Goal: Contribute content: Add original content to the website for others to see

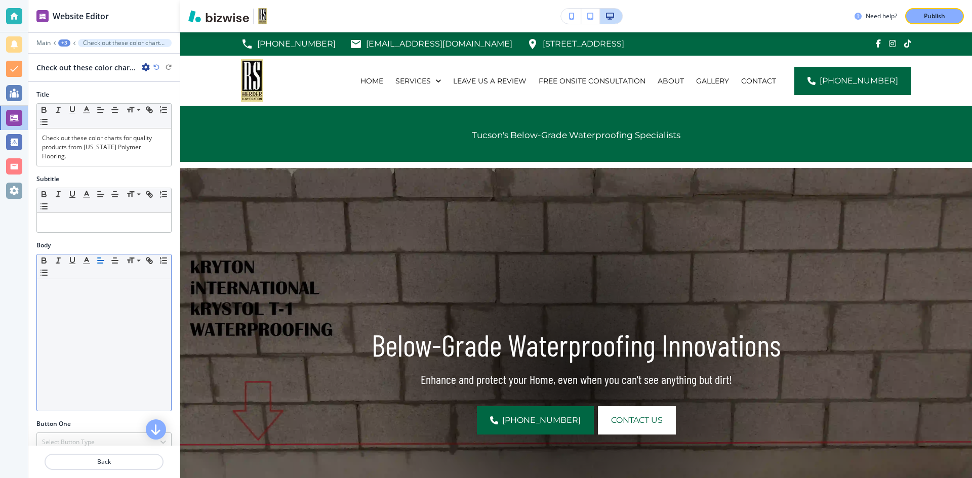
scroll to position [612, 0]
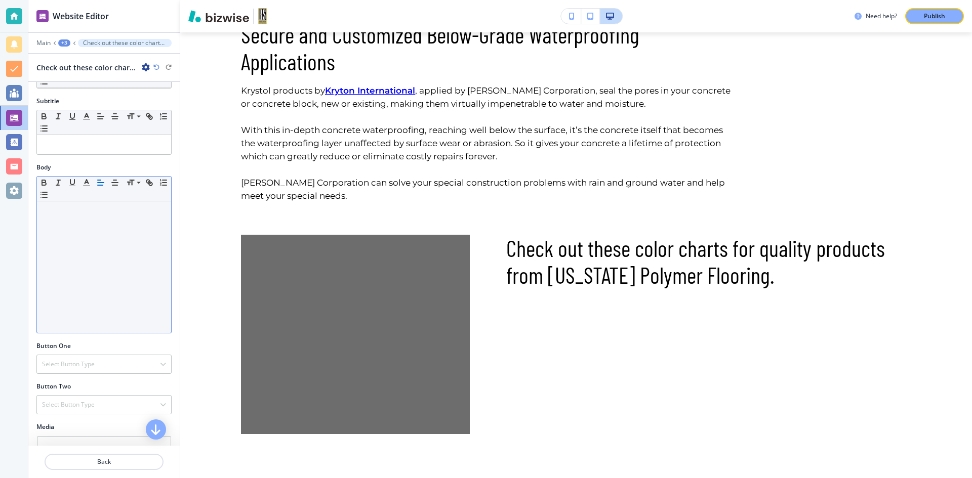
click at [67, 233] on div at bounding box center [104, 267] width 134 height 132
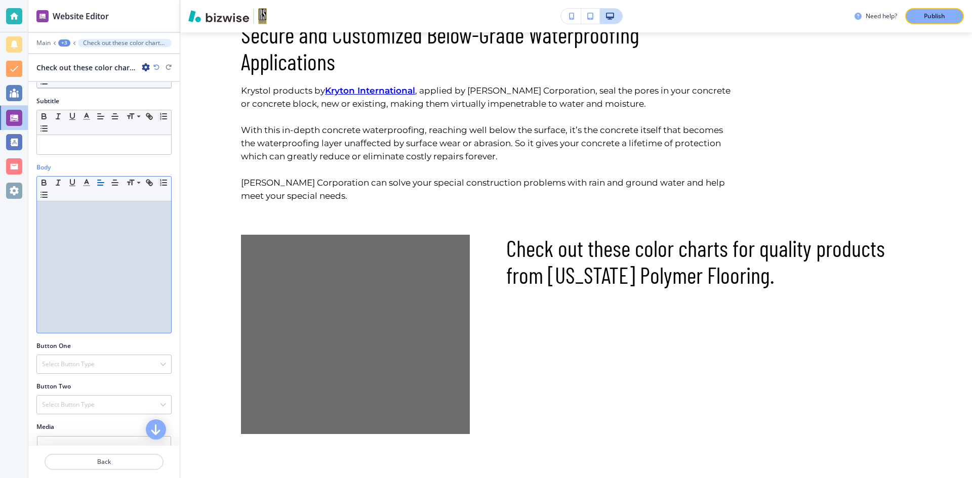
paste div
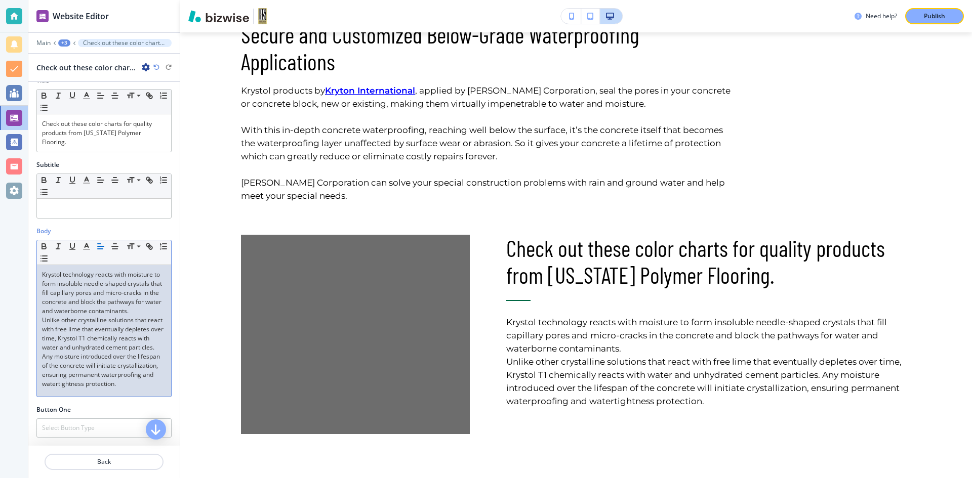
scroll to position [0, 0]
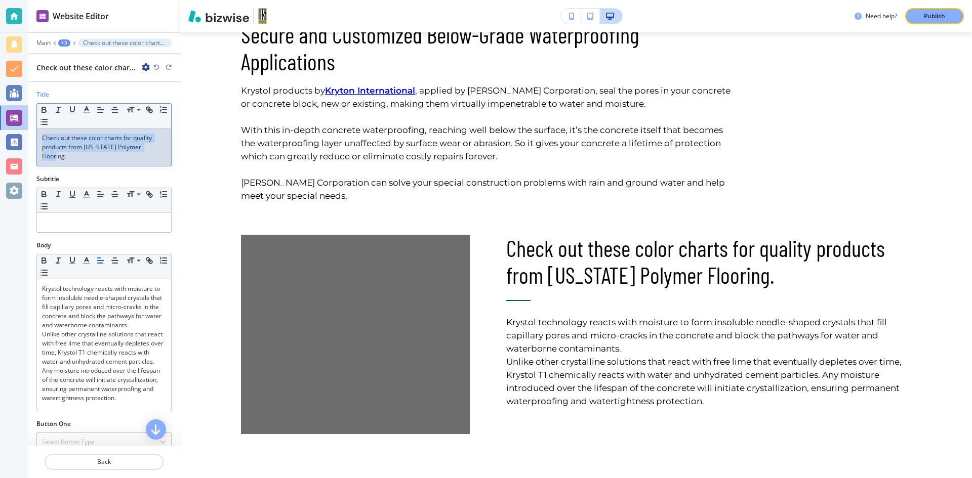
drag, startPoint x: 153, startPoint y: 149, endPoint x: 37, endPoint y: 134, distance: 116.4
click at [37, 134] on div "Check out these color charts for quality products from [US_STATE] Polymer Floor…" at bounding box center [104, 147] width 134 height 37
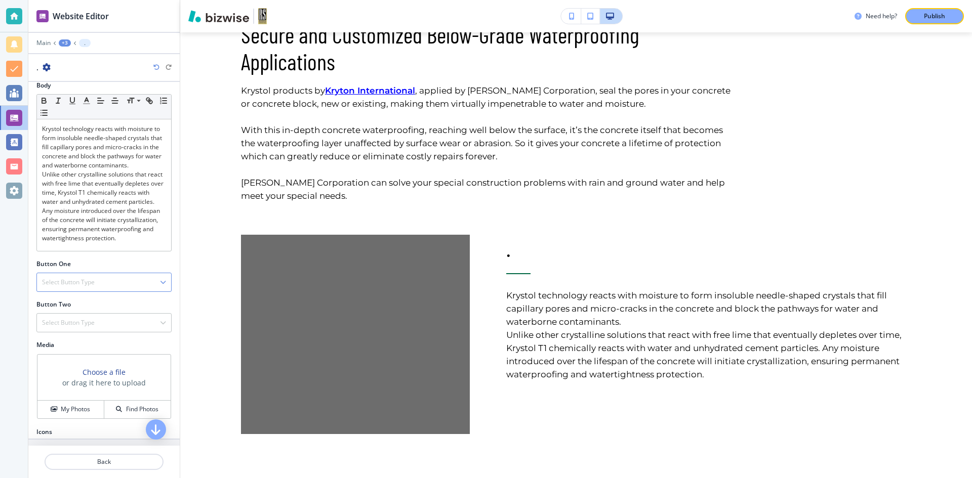
scroll to position [152, 0]
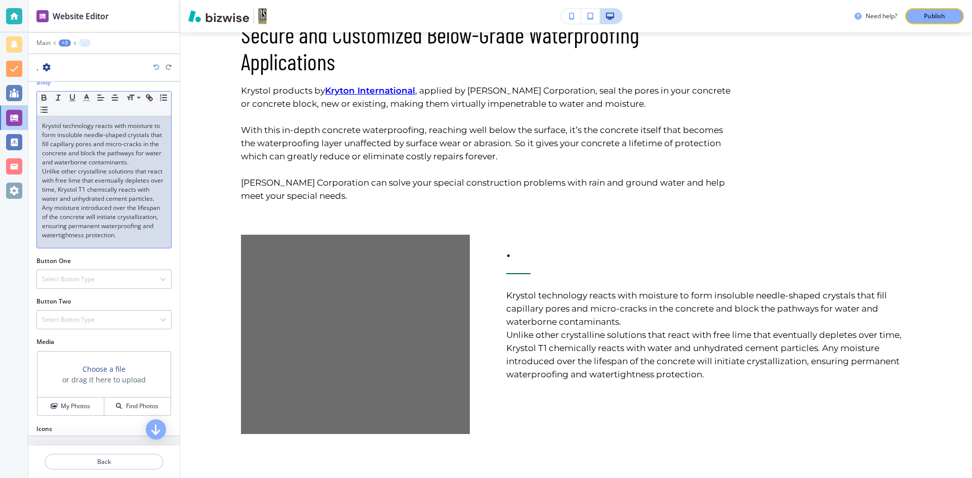
click at [118, 240] on p "Unlike other crystalline solutions that react with free lime that eventually de…" at bounding box center [104, 203] width 124 height 73
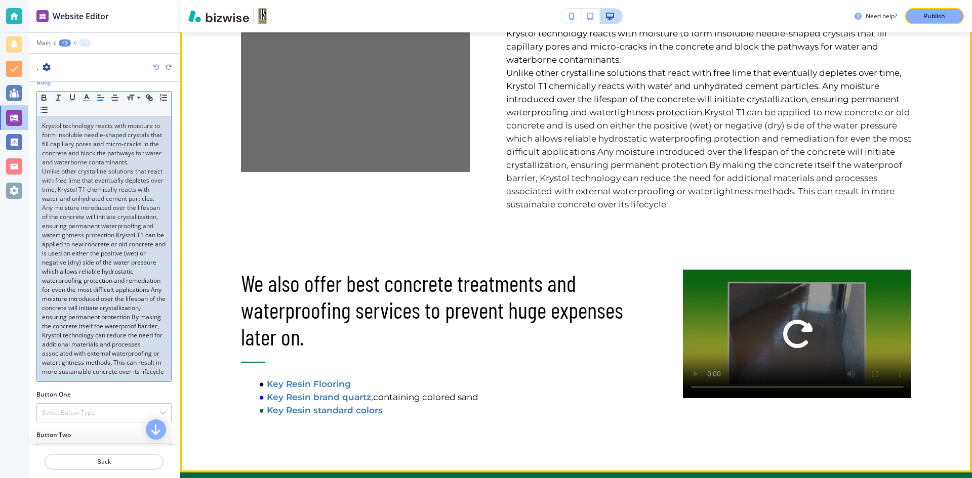
scroll to position [967, 0]
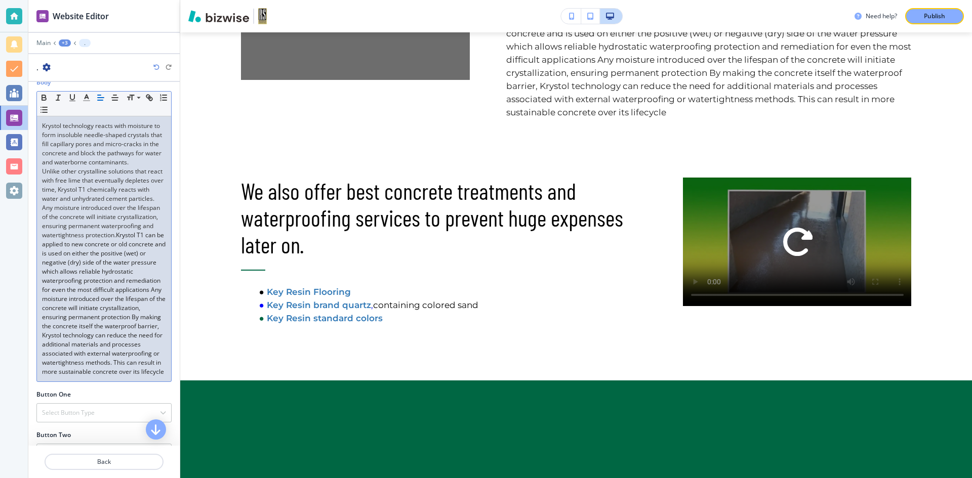
drag, startPoint x: 118, startPoint y: 243, endPoint x: 156, endPoint y: 412, distance: 172.8
click at [156, 390] on div "Body Small Normal Large Huge Krystol technology reacts with moisture to form in…" at bounding box center [103, 234] width 151 height 312
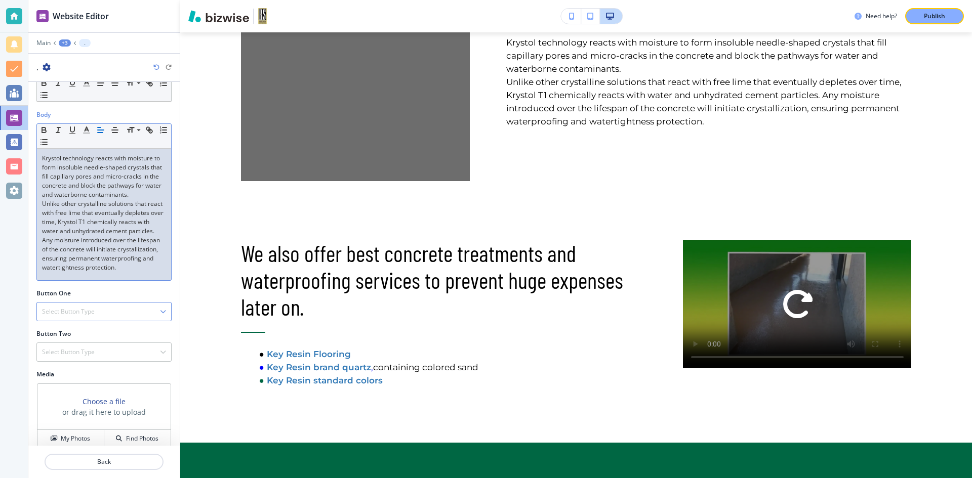
scroll to position [183, 0]
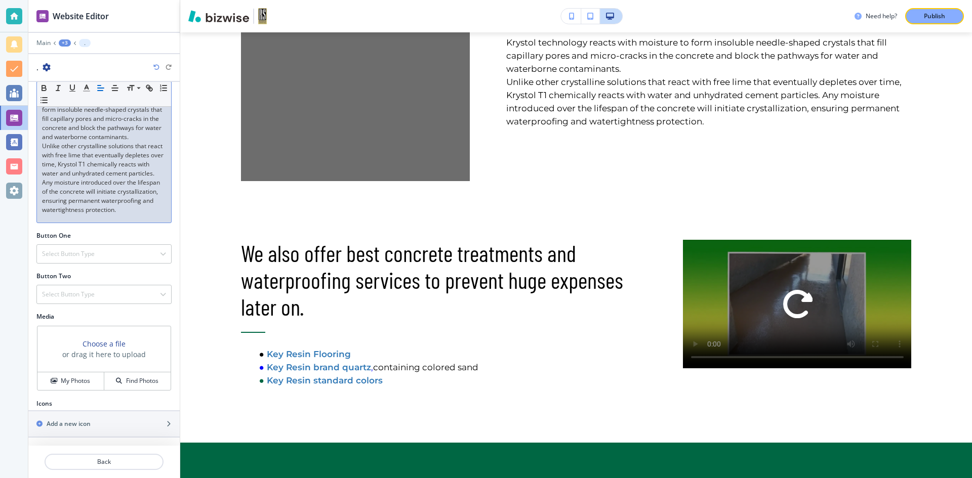
click at [93, 343] on h3 "Choose a file" at bounding box center [103, 344] width 43 height 11
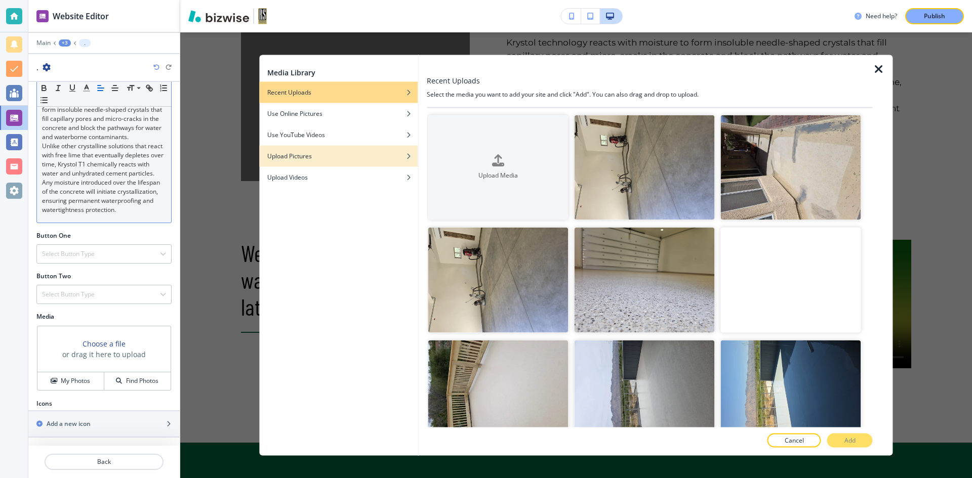
click at [297, 156] on h4 "Upload Pictures" at bounding box center [289, 155] width 45 height 9
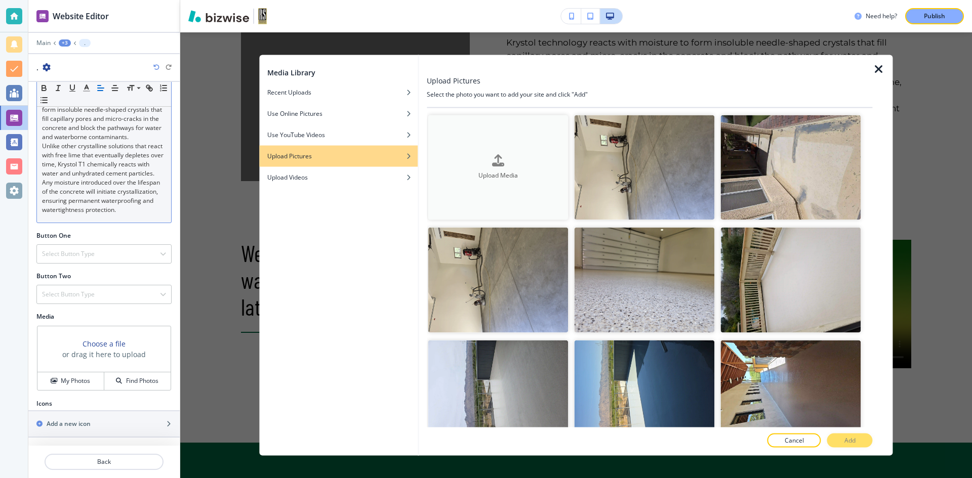
click at [501, 162] on icon "button" at bounding box center [498, 161] width 12 height 12
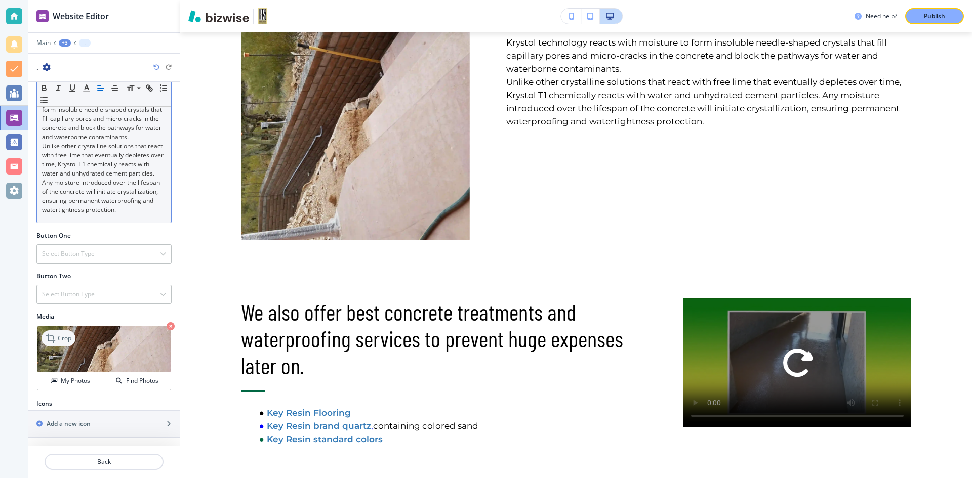
click at [55, 339] on icon at bounding box center [52, 339] width 12 height 12
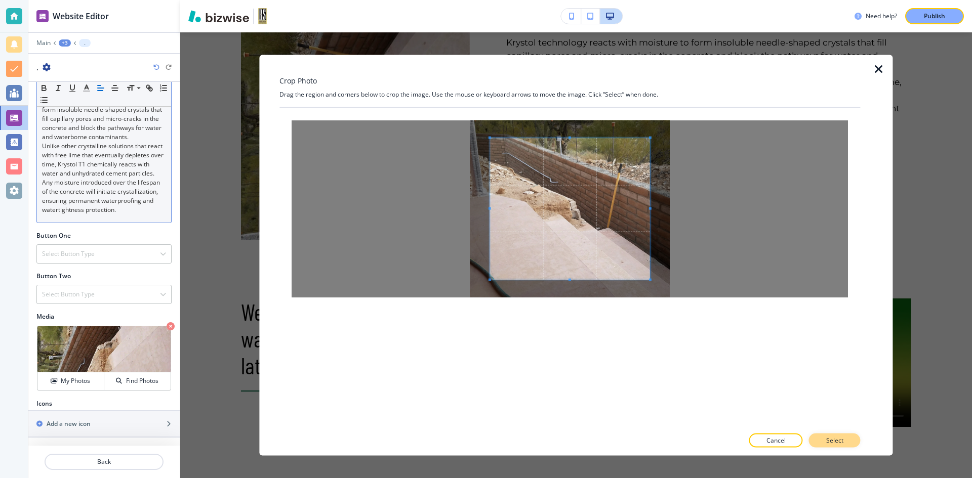
click at [826, 442] on p "Select" at bounding box center [834, 440] width 17 height 9
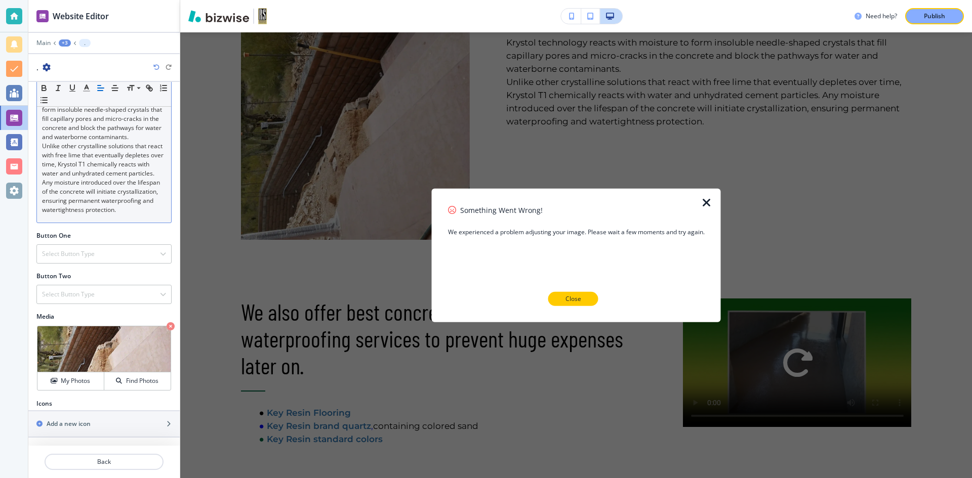
click at [585, 302] on button "Close" at bounding box center [573, 299] width 50 height 14
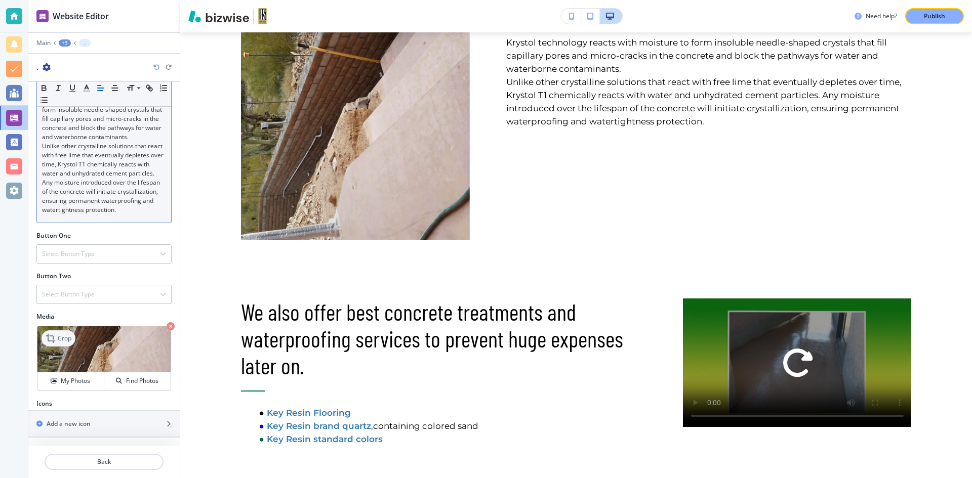
click at [52, 338] on icon at bounding box center [52, 339] width 12 height 12
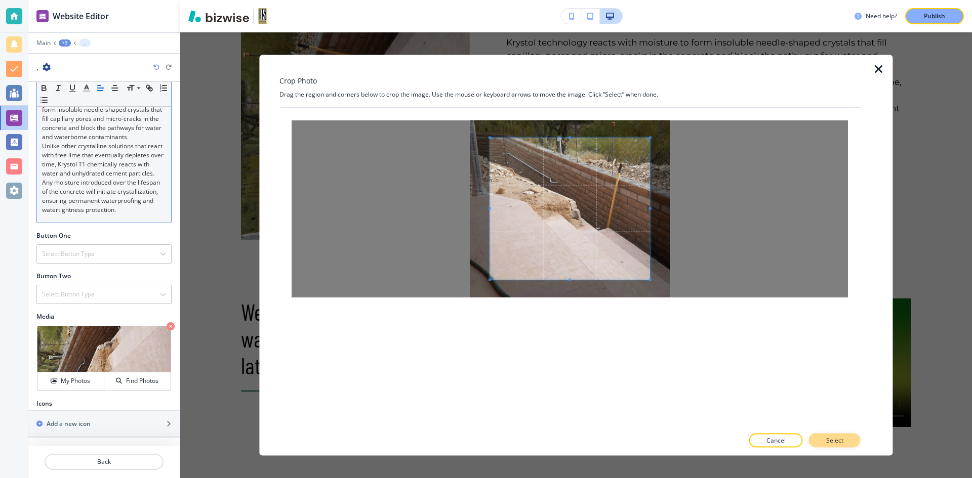
click at [843, 440] on button "Select" at bounding box center [835, 441] width 52 height 14
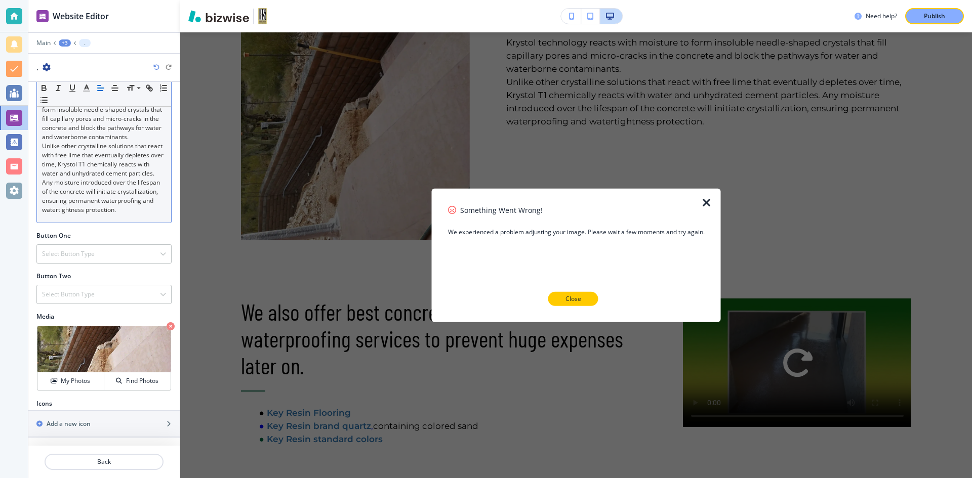
click at [565, 303] on p "Close" at bounding box center [573, 299] width 16 height 9
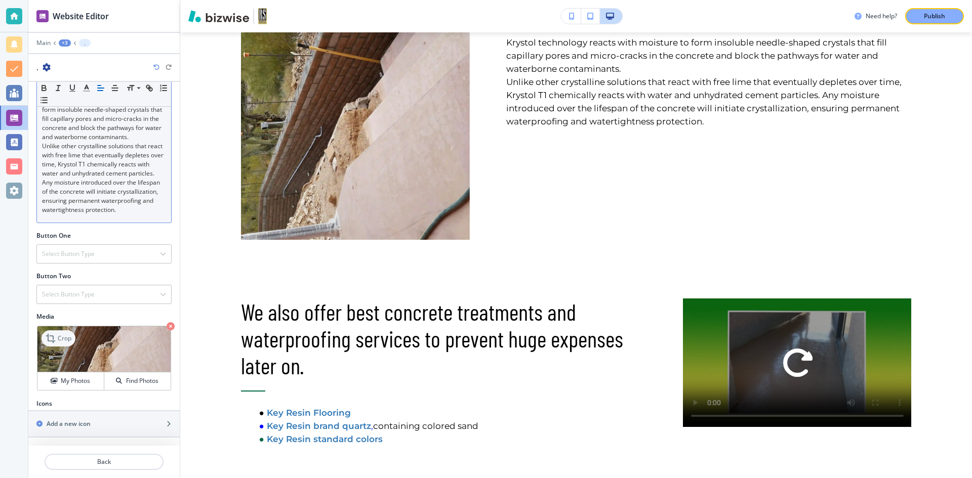
click at [64, 340] on p "Crop" at bounding box center [65, 338] width 14 height 9
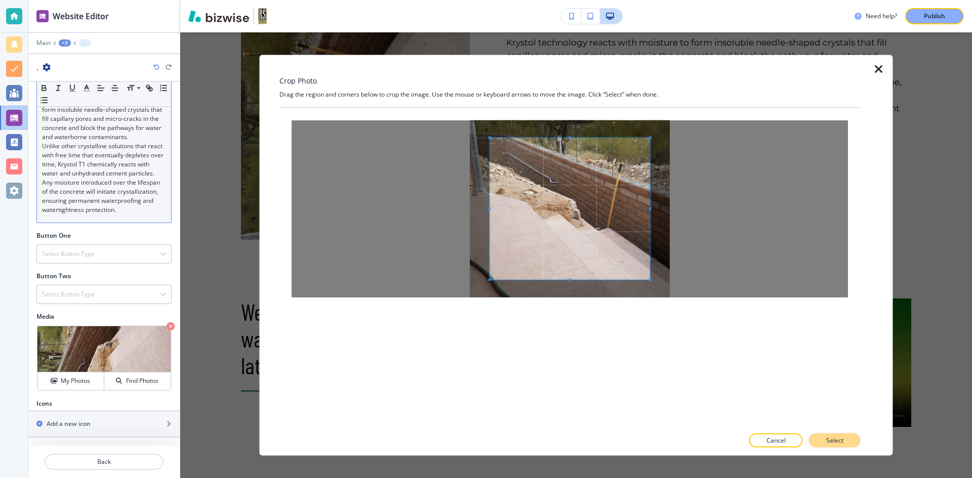
click at [833, 442] on p "Select" at bounding box center [834, 440] width 17 height 9
